Goal: Task Accomplishment & Management: Use online tool/utility

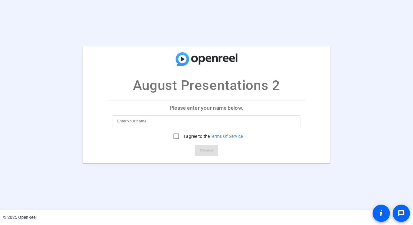
click at [153, 119] on input at bounding box center [206, 120] width 179 height 7
type input "Cynthia Aguilar"
click at [176, 135] on input "I agree to the Terms Of Service" at bounding box center [176, 136] width 12 height 12
checkbox input "true"
click at [202, 152] on span "Continue" at bounding box center [207, 150] width 14 height 9
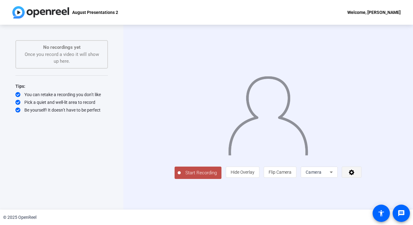
click at [355, 175] on icon at bounding box center [351, 172] width 7 height 6
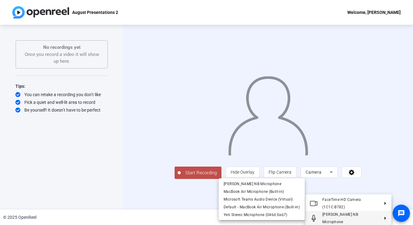
click at [383, 216] on button "Cynthia NB Microphone" at bounding box center [348, 217] width 86 height 15
click at [268, 216] on span "Yeti Stereo Microphone (046d:0ab7)" at bounding box center [256, 214] width 64 height 4
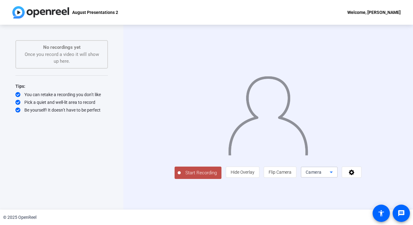
click at [335, 176] on icon at bounding box center [331, 171] width 7 height 7
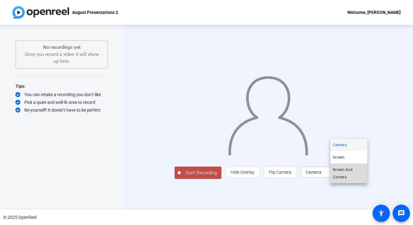
click at [350, 172] on span "Screen And Camera" at bounding box center [349, 173] width 32 height 15
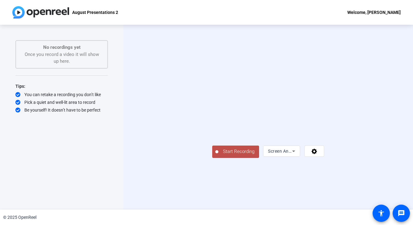
click at [218, 155] on span "Start Recording" at bounding box center [238, 151] width 41 height 7
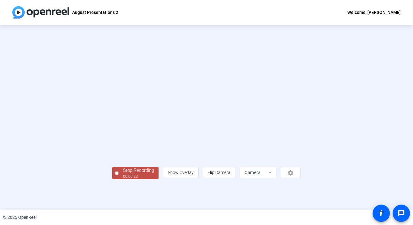
scroll to position [19, 0]
click at [123, 179] on div "00:00:25" at bounding box center [138, 176] width 31 height 6
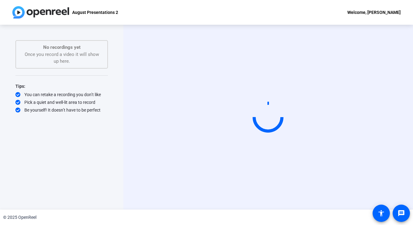
scroll to position [0, 0]
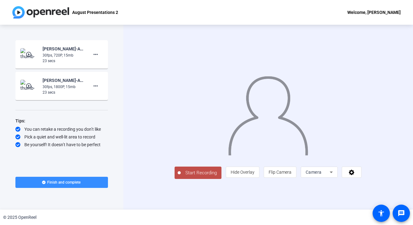
click at [29, 86] on mat-icon "play_circle_outline" at bounding box center [29, 86] width 7 height 6
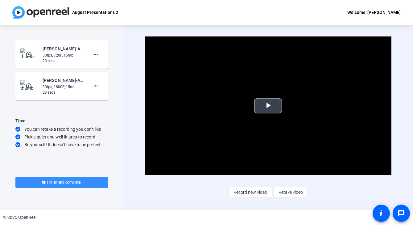
click at [268, 105] on span "Video Player" at bounding box center [268, 105] width 0 height 0
click at [96, 54] on mat-icon "more_horiz" at bounding box center [95, 54] width 7 height 7
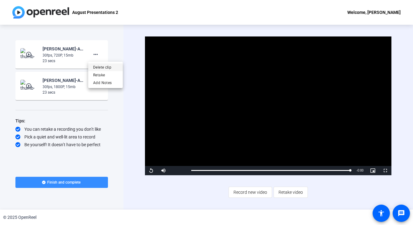
click at [105, 68] on span "Delete clip" at bounding box center [105, 67] width 25 height 7
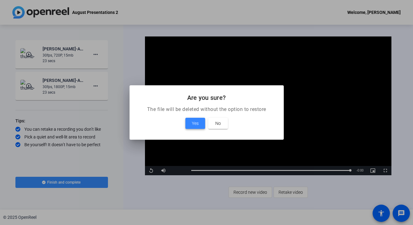
click at [195, 124] on span "Yes" at bounding box center [195, 122] width 7 height 7
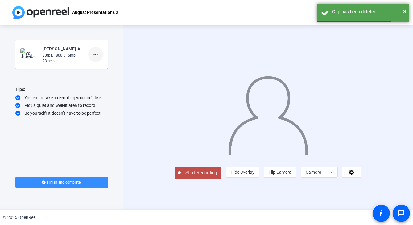
click at [96, 55] on mat-icon "more_horiz" at bounding box center [95, 54] width 7 height 7
click at [106, 66] on span "Delete clip" at bounding box center [105, 67] width 25 height 7
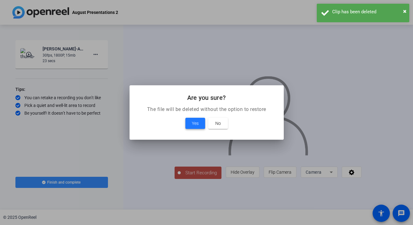
click at [197, 122] on span "Yes" at bounding box center [195, 122] width 7 height 7
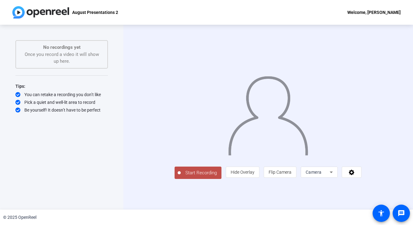
click at [335, 176] on icon at bounding box center [331, 171] width 7 height 7
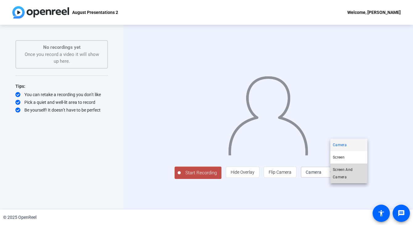
click at [351, 174] on span "Screen And Camera" at bounding box center [349, 173] width 32 height 15
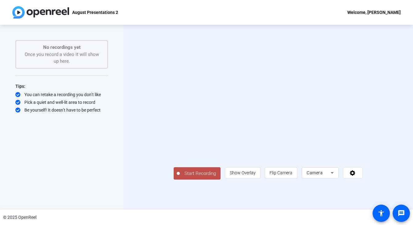
click at [323, 175] on span "Camera" at bounding box center [315, 172] width 16 height 5
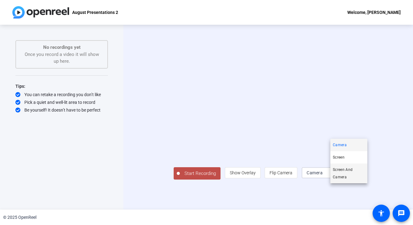
click at [339, 176] on span "Screen And Camera" at bounding box center [349, 173] width 32 height 15
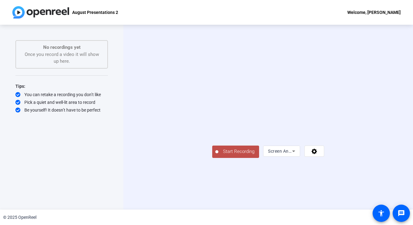
click at [218, 155] on span "Start Recording" at bounding box center [238, 151] width 41 height 7
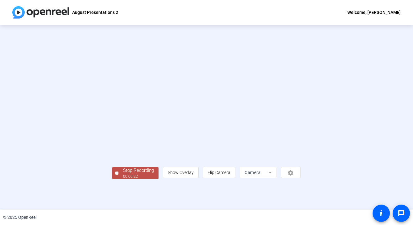
scroll to position [19, 0]
click at [123, 179] on div "00:00:24" at bounding box center [138, 176] width 31 height 6
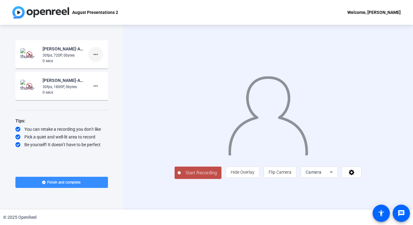
click at [98, 54] on mat-icon "more_horiz" at bounding box center [95, 54] width 7 height 7
click at [105, 68] on span "Delete clip" at bounding box center [105, 67] width 25 height 7
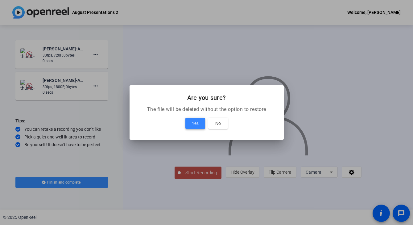
click at [195, 121] on span "Yes" at bounding box center [195, 122] width 7 height 7
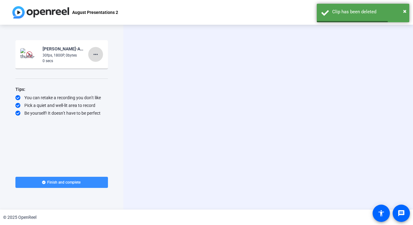
click at [94, 56] on mat-icon "more_horiz" at bounding box center [95, 54] width 7 height 7
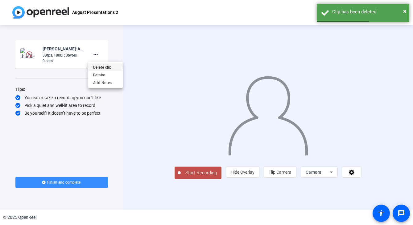
click at [108, 66] on span "Delete clip" at bounding box center [105, 67] width 25 height 7
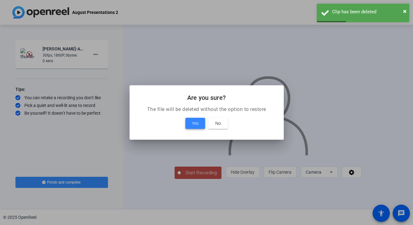
click at [191, 122] on span at bounding box center [195, 123] width 20 height 15
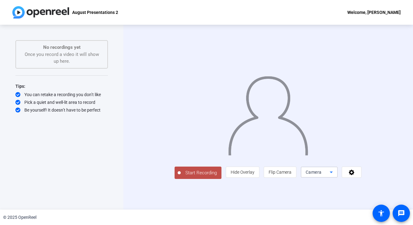
click at [322, 174] on span "Camera" at bounding box center [314, 171] width 16 height 5
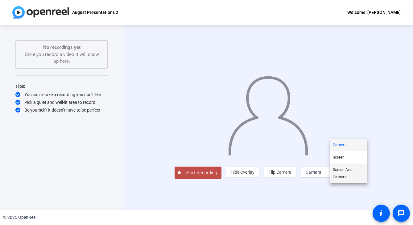
click at [342, 170] on span "Screen And Camera" at bounding box center [349, 173] width 32 height 15
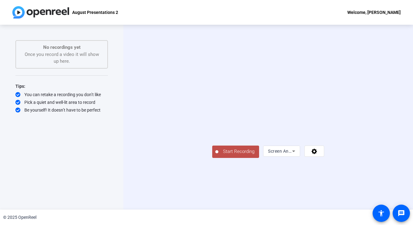
click at [218, 155] on span "Start Recording" at bounding box center [238, 151] width 41 height 7
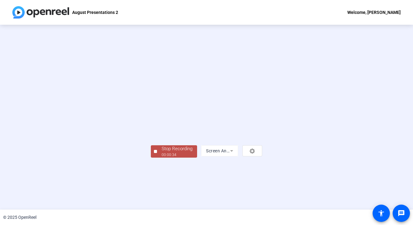
scroll to position [19, 0]
click at [162, 152] on div "Stop Recording" at bounding box center [177, 148] width 31 height 7
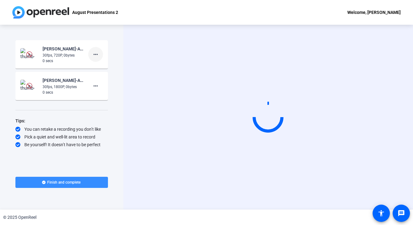
click at [98, 54] on mat-icon "more_horiz" at bounding box center [95, 54] width 7 height 7
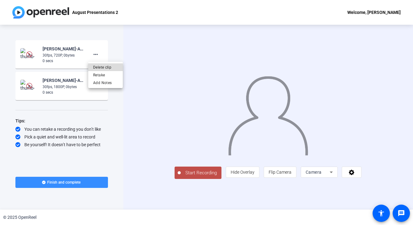
click at [103, 68] on span "Delete clip" at bounding box center [105, 67] width 25 height 7
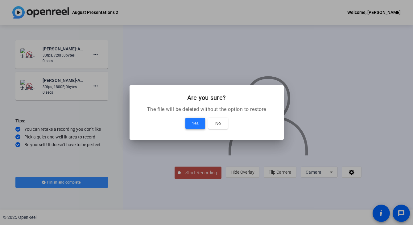
click at [191, 121] on span at bounding box center [195, 123] width 20 height 15
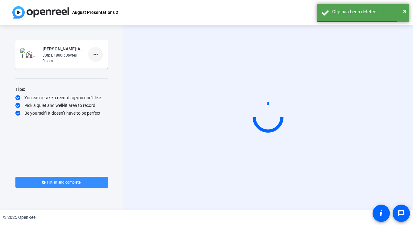
click at [95, 56] on mat-icon "more_horiz" at bounding box center [95, 54] width 7 height 7
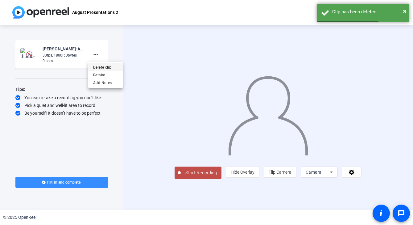
click at [108, 66] on span "Delete clip" at bounding box center [105, 67] width 25 height 7
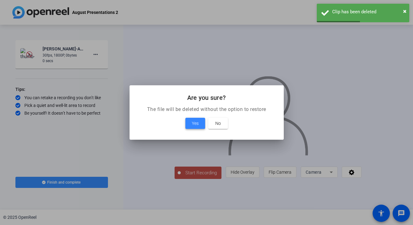
click at [193, 121] on span "Yes" at bounding box center [195, 122] width 7 height 7
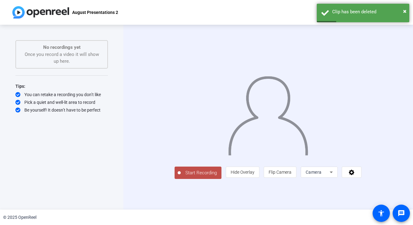
click at [330, 176] on div "Camera" at bounding box center [318, 171] width 24 height 7
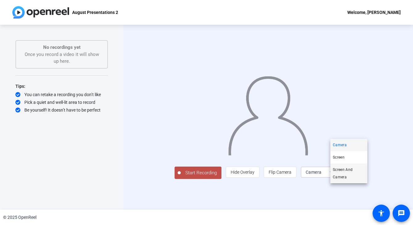
click at [346, 167] on span "Screen And Camera" at bounding box center [349, 173] width 32 height 15
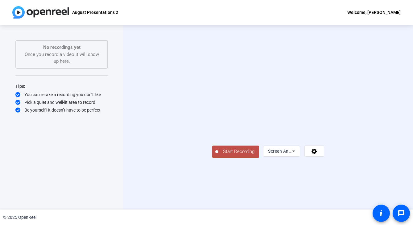
click at [218, 155] on span "Start Recording" at bounding box center [238, 151] width 41 height 7
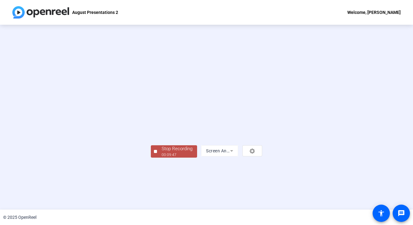
scroll to position [19, 0]
click at [162, 152] on div "Stop Recording" at bounding box center [177, 148] width 31 height 7
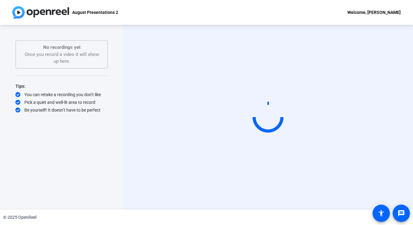
scroll to position [0, 0]
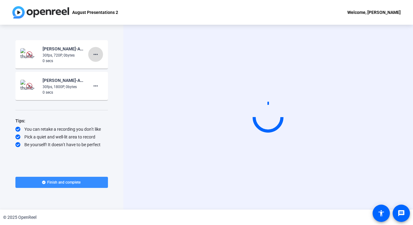
click at [98, 54] on mat-icon "more_horiz" at bounding box center [95, 54] width 7 height 7
click at [104, 67] on span "Delete clip" at bounding box center [105, 67] width 25 height 7
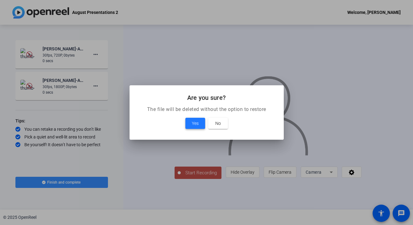
click at [196, 120] on span "Yes" at bounding box center [195, 122] width 7 height 7
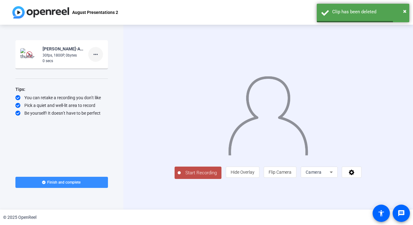
click at [97, 55] on mat-icon "more_horiz" at bounding box center [95, 54] width 7 height 7
click at [108, 68] on span "Delete clip" at bounding box center [105, 67] width 25 height 7
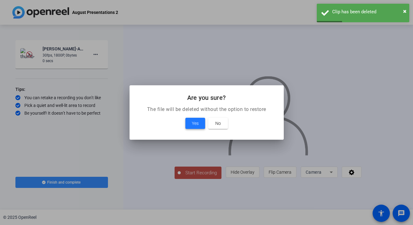
click at [192, 126] on span "Yes" at bounding box center [195, 122] width 7 height 7
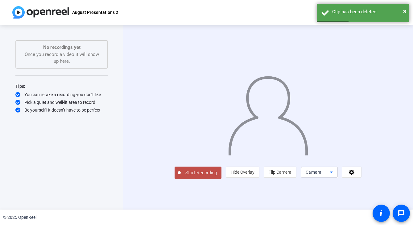
click at [330, 176] on div "Camera" at bounding box center [318, 171] width 24 height 7
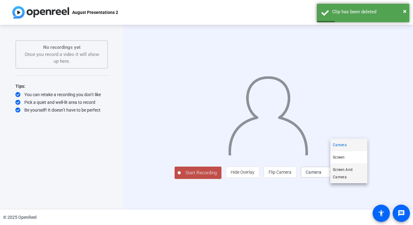
click at [345, 172] on span "Screen And Camera" at bounding box center [349, 173] width 32 height 15
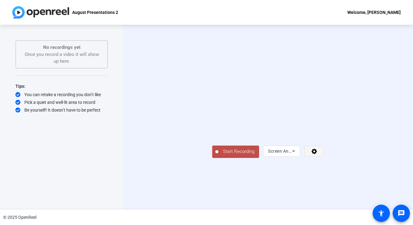
click at [317, 154] on icon at bounding box center [315, 151] width 6 height 6
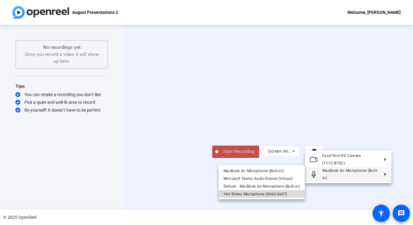
click at [250, 193] on span "Yeti Stereo Microphone (046d:0ab7)" at bounding box center [256, 193] width 64 height 4
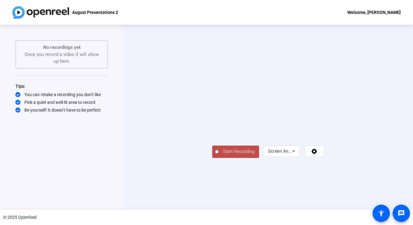
click at [218, 155] on span "Start Recording" at bounding box center [238, 151] width 41 height 7
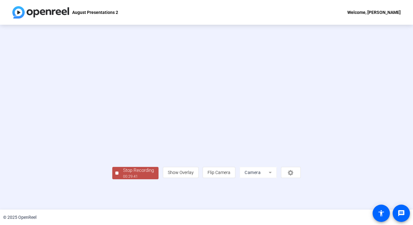
scroll to position [19, 0]
click at [123, 174] on div "Stop Recording" at bounding box center [138, 170] width 31 height 7
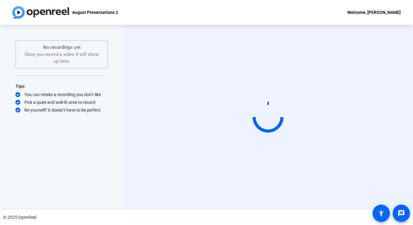
scroll to position [0, 0]
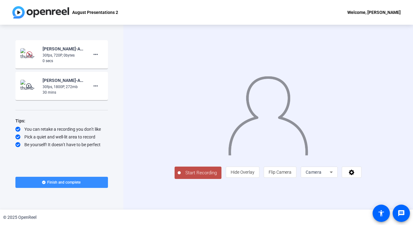
click at [34, 87] on img at bounding box center [29, 86] width 18 height 12
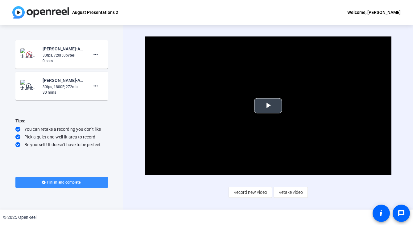
click at [268, 105] on span "Video Player" at bounding box center [268, 105] width 0 height 0
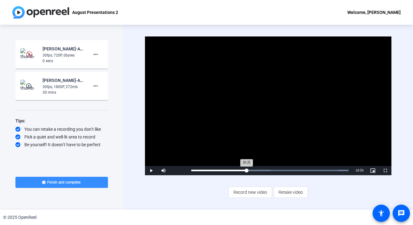
drag, startPoint x: 201, startPoint y: 171, endPoint x: 248, endPoint y: 173, distance: 46.9
click at [248, 173] on div "Loaded : 100.00% 10:42 10:25" at bounding box center [269, 170] width 163 height 9
click at [373, 170] on span "Video Player" at bounding box center [373, 170] width 12 height 0
click at [65, 58] on div "30fps, 720P, 0bytes" at bounding box center [63, 55] width 41 height 6
click at [151, 170] on span "Video Player" at bounding box center [151, 170] width 12 height 0
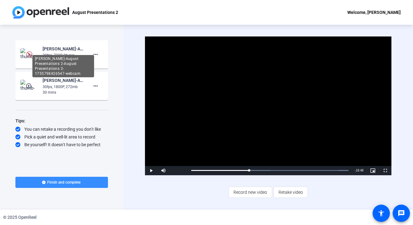
click at [61, 48] on div "[PERSON_NAME]-August Presentations 2-August Presentations 2-1755798426547-webcam" at bounding box center [63, 48] width 41 height 7
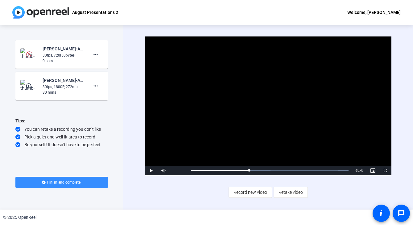
click at [29, 54] on img at bounding box center [29, 54] width 6 height 6
click at [95, 55] on mat-icon "more_horiz" at bounding box center [95, 54] width 7 height 7
click at [73, 97] on div at bounding box center [206, 112] width 413 height 225
click at [95, 85] on mat-icon "more_horiz" at bounding box center [95, 85] width 7 height 7
click at [150, 170] on div at bounding box center [206, 112] width 413 height 225
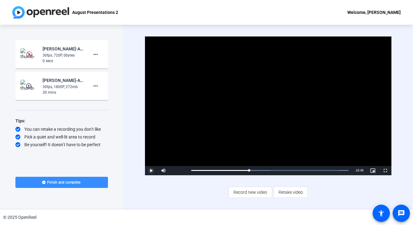
click at [153, 170] on span "Video Player" at bounding box center [151, 170] width 12 height 0
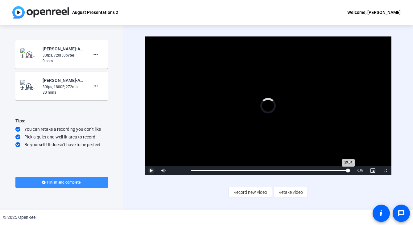
drag, startPoint x: 251, startPoint y: 171, endPoint x: 350, endPoint y: 169, distance: 99.3
click at [348, 169] on div "29:34" at bounding box center [269, 170] width 157 height 2
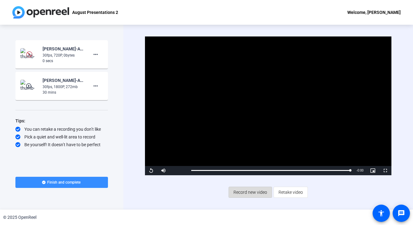
click at [247, 192] on span "Record new video" at bounding box center [250, 192] width 34 height 12
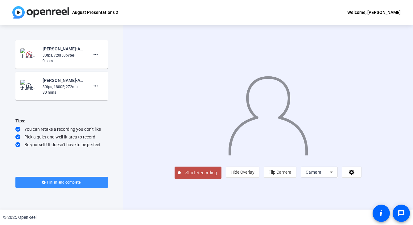
click at [330, 176] on div "Camera" at bounding box center [318, 171] width 24 height 7
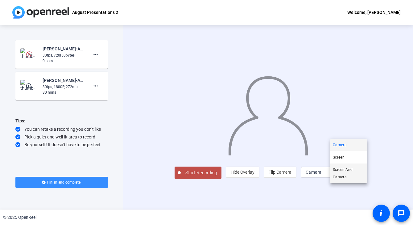
click at [345, 173] on span "Screen And Camera" at bounding box center [349, 173] width 32 height 15
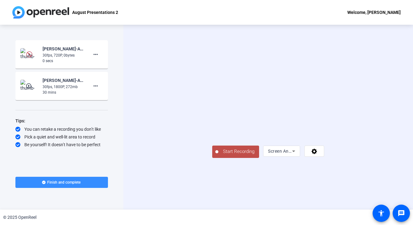
click at [29, 86] on mat-icon "play_circle_outline" at bounding box center [29, 86] width 7 height 6
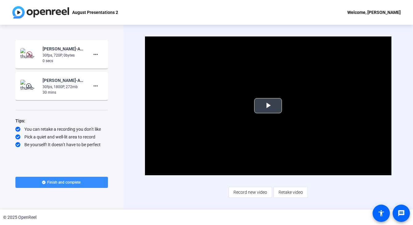
click at [268, 105] on span "Video Player" at bounding box center [268, 105] width 0 height 0
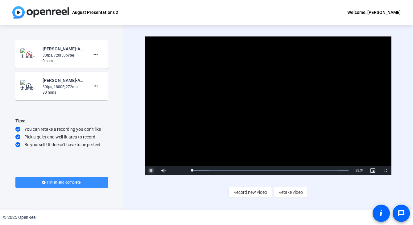
click at [152, 170] on span "Video Player" at bounding box center [151, 170] width 12 height 0
click at [249, 192] on span "Record new video" at bounding box center [250, 192] width 34 height 12
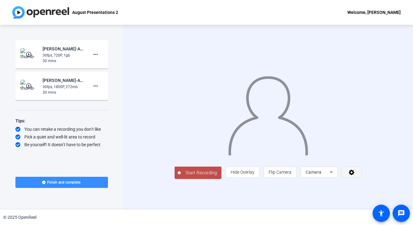
click at [354, 175] on icon at bounding box center [352, 172] width 6 height 6
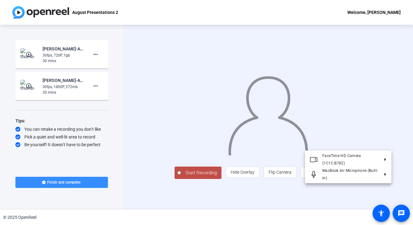
click at [299, 200] on div at bounding box center [206, 112] width 413 height 225
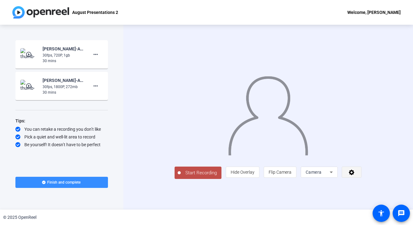
click at [354, 175] on icon at bounding box center [352, 172] width 6 height 6
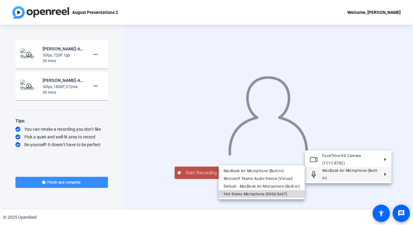
click at [278, 193] on span "Yeti Stereo Microphone (046d:0ab7)" at bounding box center [256, 193] width 64 height 4
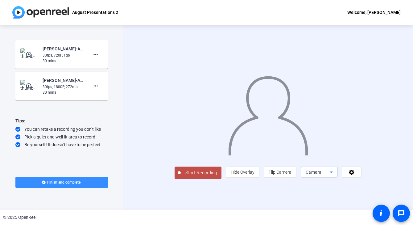
click at [322, 174] on span "Camera" at bounding box center [314, 171] width 16 height 5
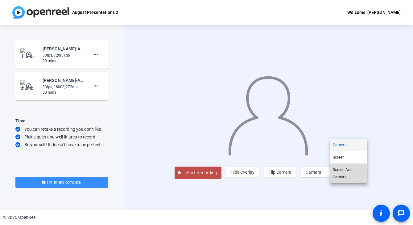
click at [342, 174] on span "Screen And Camera" at bounding box center [349, 173] width 32 height 15
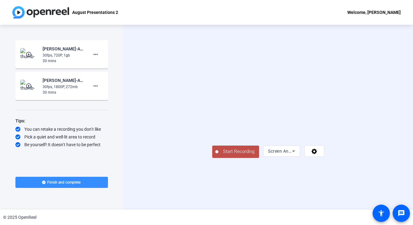
click at [218, 155] on span "Start Recording" at bounding box center [238, 151] width 41 height 7
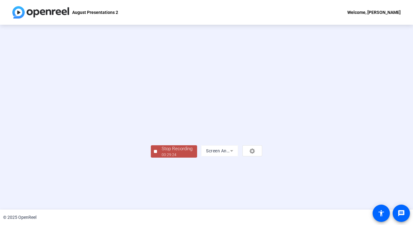
scroll to position [19, 0]
click at [162, 157] on div "00:29:25" at bounding box center [177, 155] width 31 height 6
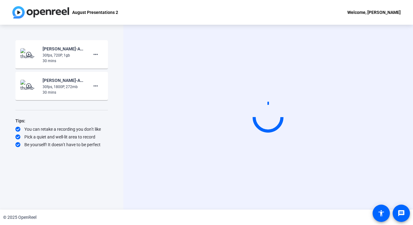
scroll to position [0, 0]
